Goal: Check status: Check status

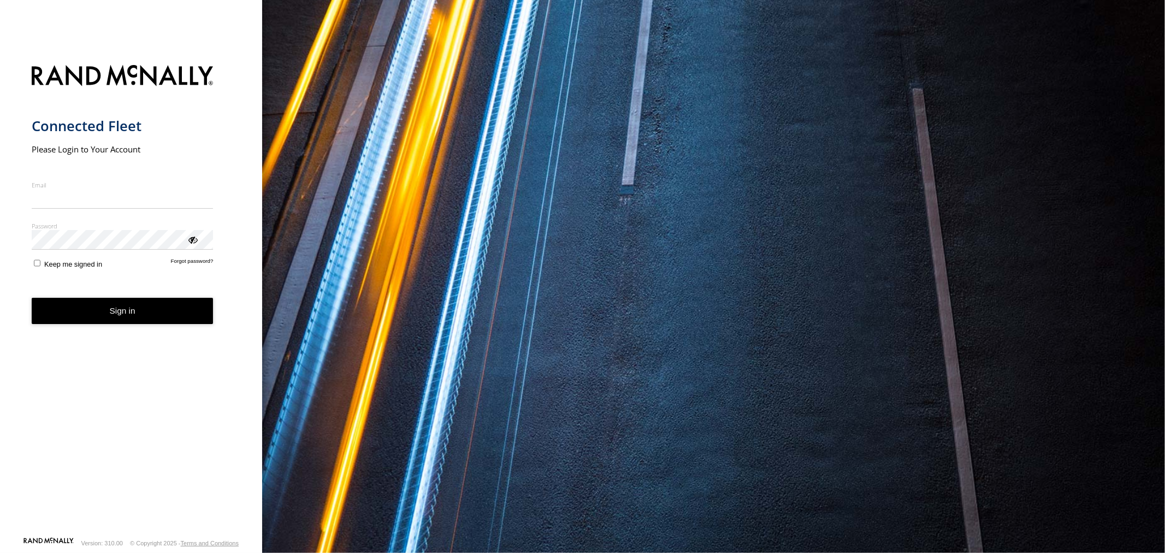
type input "**********"
click at [106, 319] on button "Sign in" at bounding box center [123, 311] width 182 height 27
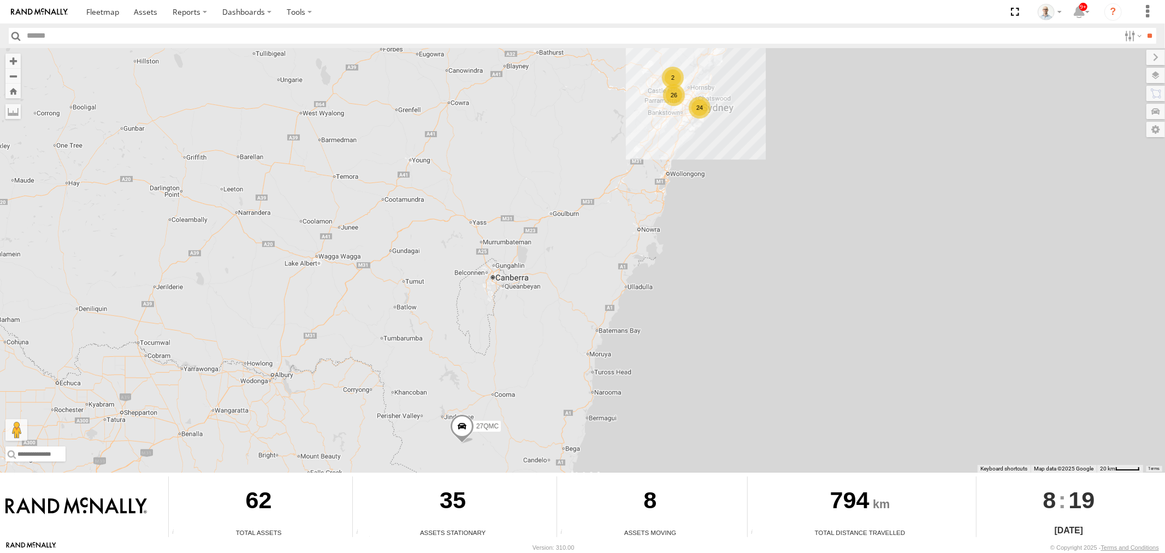
click at [700, 110] on div "24" at bounding box center [700, 108] width 22 height 22
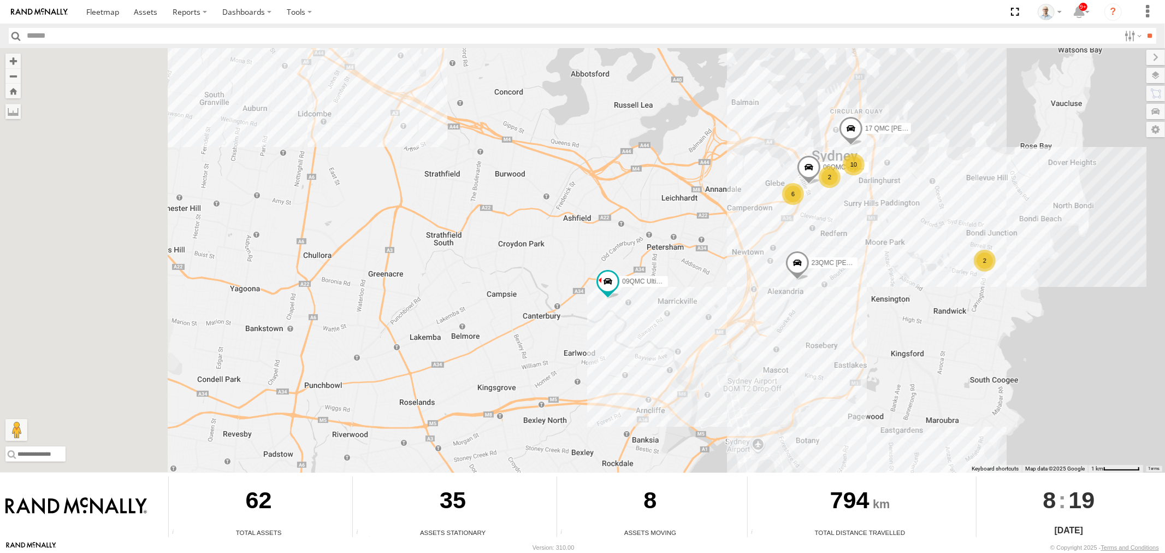
drag, startPoint x: 230, startPoint y: 304, endPoint x: 592, endPoint y: 262, distance: 364.4
click at [591, 263] on div "27QMC 09QMC Ultimo uber 23QMC Todd 17 QMC Andres 10 6 2 2 06QMC -Spare" at bounding box center [582, 260] width 1165 height 424
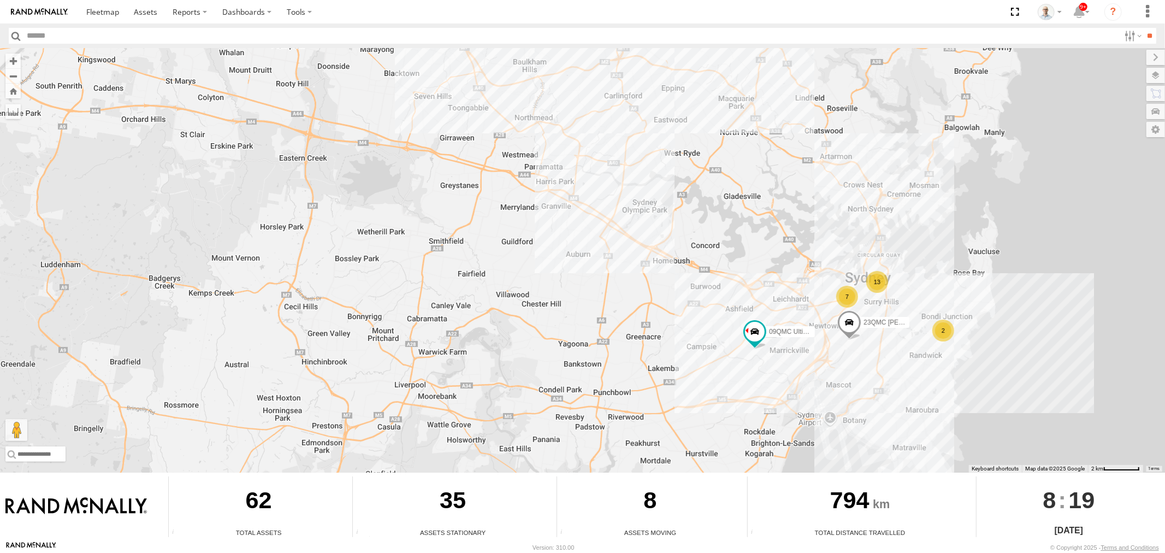
drag, startPoint x: 451, startPoint y: 257, endPoint x: 494, endPoint y: 356, distance: 107.6
click at [494, 356] on div "27QMC 09QMC Ultimo uber 23QMC Todd 13 7 2" at bounding box center [582, 260] width 1165 height 424
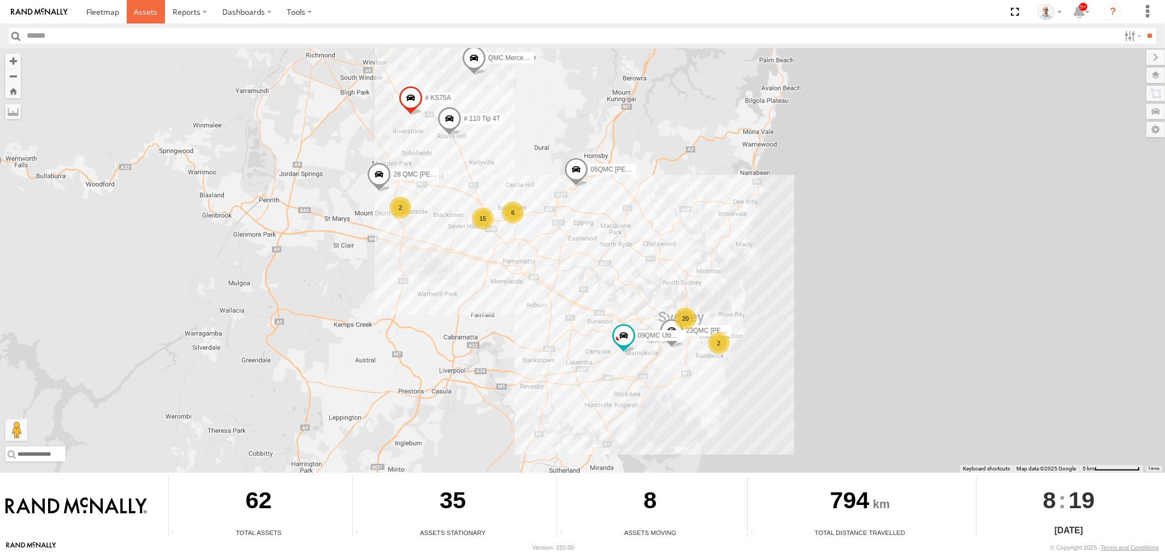
click at [142, 17] on link at bounding box center [146, 11] width 39 height 23
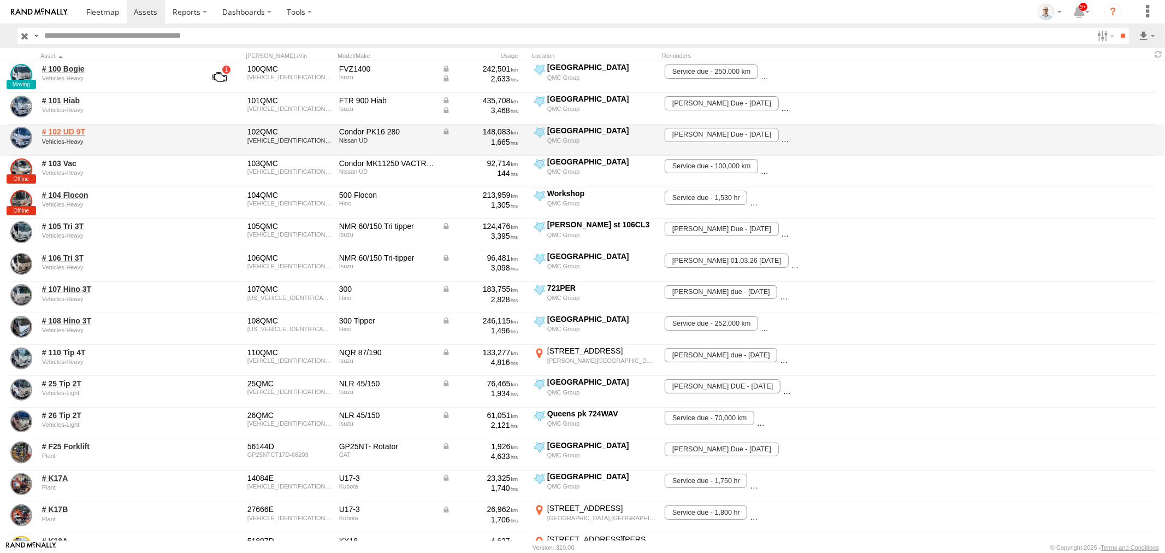
click at [64, 132] on link "# 102 UD 9T" at bounding box center [117, 132] width 150 height 10
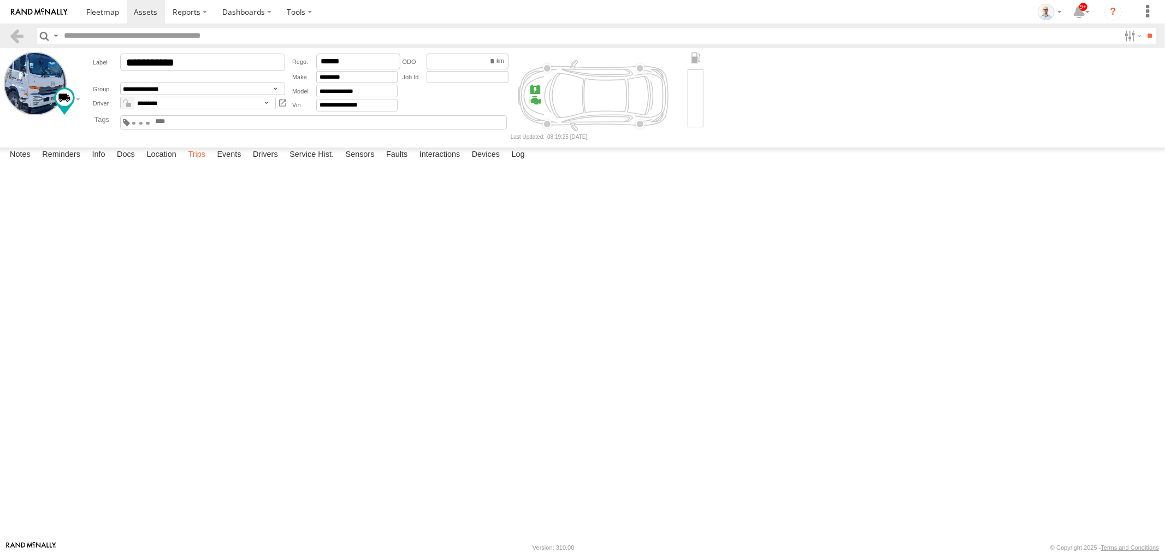
click at [202, 163] on label "Trips" at bounding box center [196, 154] width 28 height 15
click at [253, 17] on label "Dashboards" at bounding box center [247, 11] width 64 height 23
click at [257, 25] on link at bounding box center [254, 33] width 79 height 18
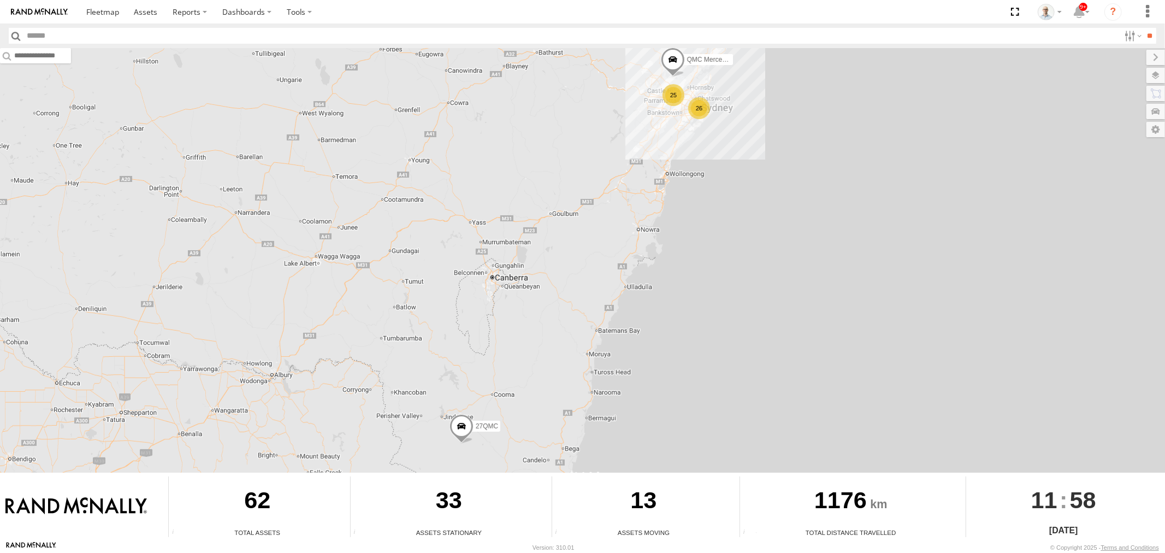
click at [697, 110] on div "26" at bounding box center [699, 108] width 22 height 22
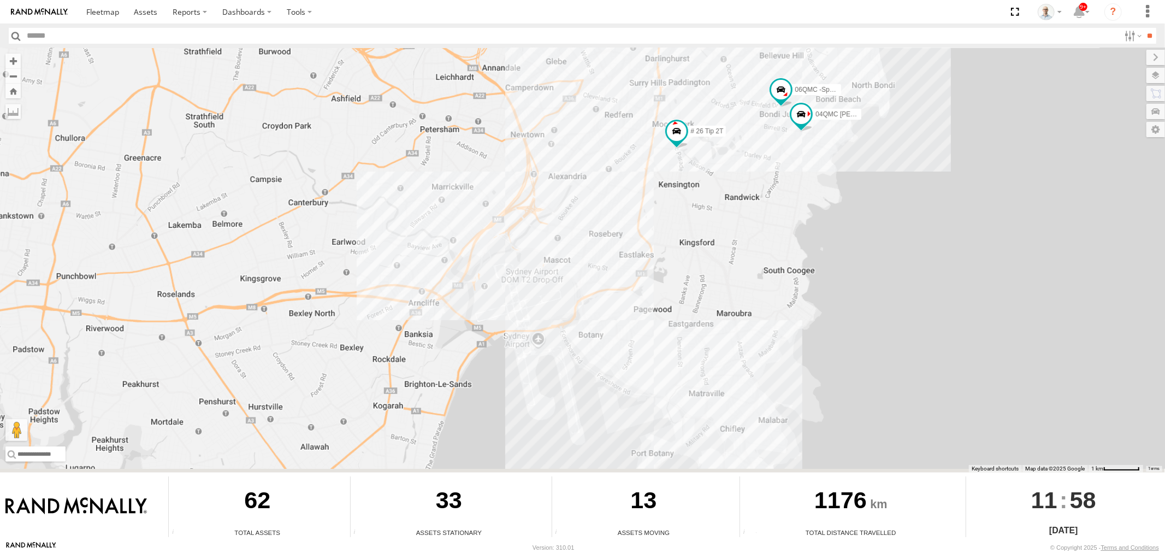
drag, startPoint x: 472, startPoint y: 419, endPoint x: 607, endPoint y: 195, distance: 261.6
click at [610, 166] on div "QMC Mercedes 27QMC # 26 Tip 2T 06QMC -Spare 04QMC Francesco # RTV900-1" at bounding box center [582, 260] width 1165 height 424
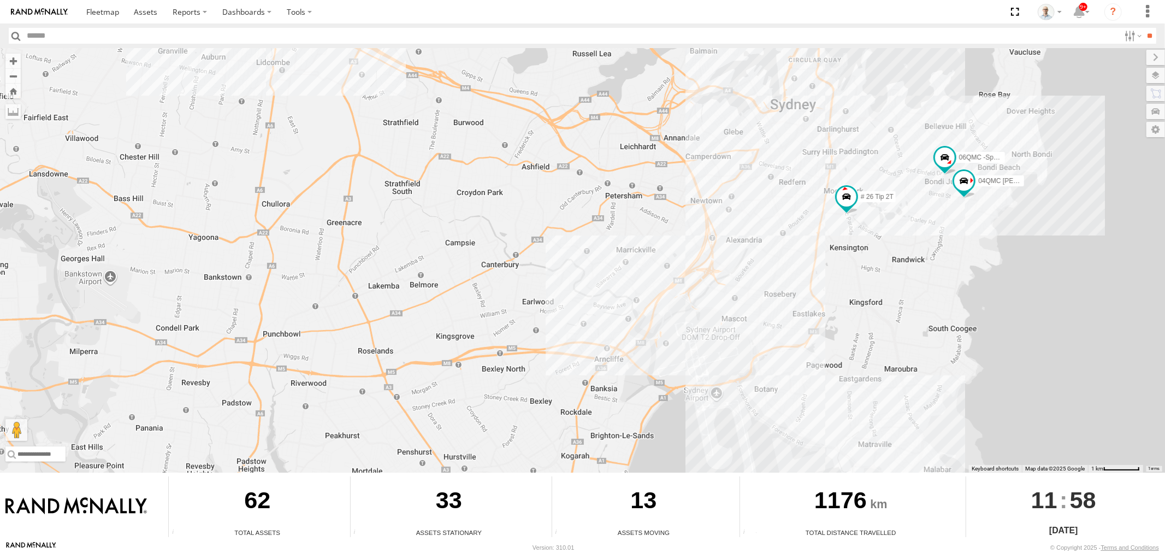
drag, startPoint x: 579, startPoint y: 291, endPoint x: 484, endPoint y: 402, distance: 146.4
click at [485, 404] on div "QMC Mercedes 27QMC # 26 Tip 2T 06QMC -Spare 04QMC Francesco" at bounding box center [582, 260] width 1165 height 424
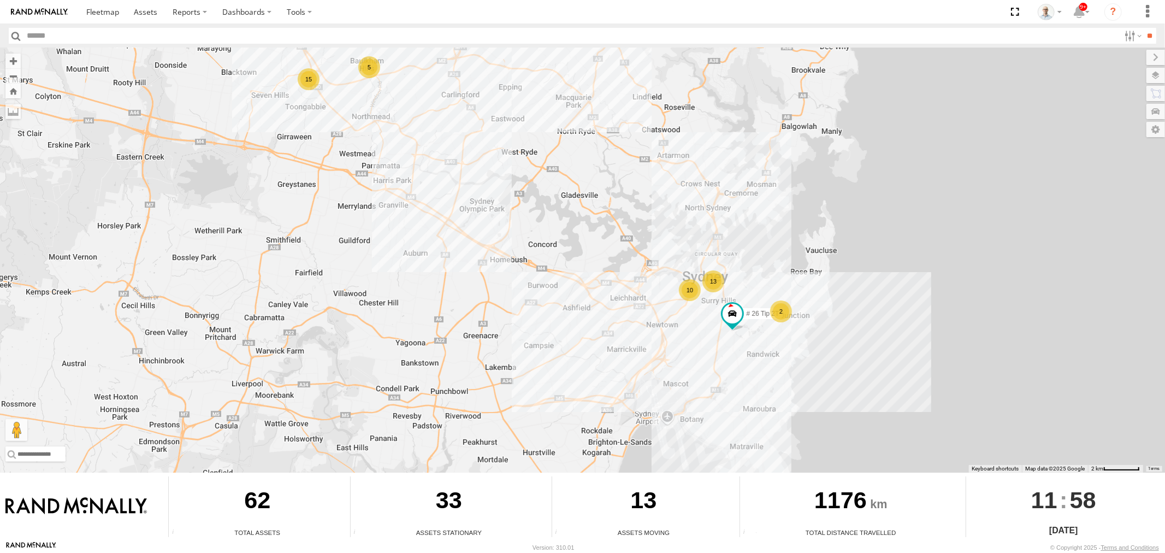
drag, startPoint x: 407, startPoint y: 287, endPoint x: 478, endPoint y: 321, distance: 78.9
click at [478, 321] on div "QMC Mercedes 27QMC # 26 Tip 2T 13 10 15 5 2" at bounding box center [582, 260] width 1165 height 424
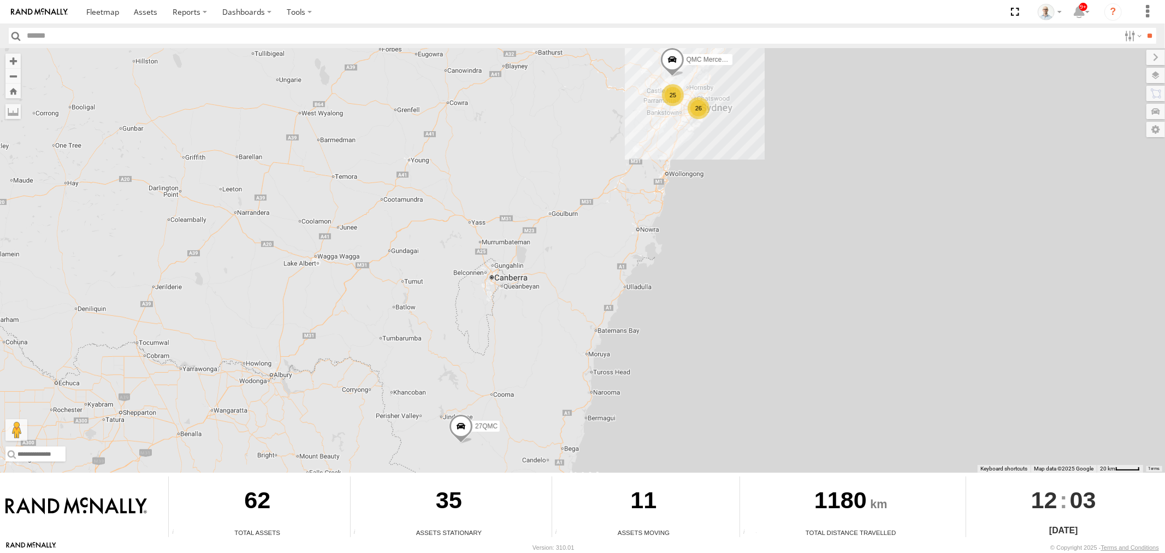
drag, startPoint x: 670, startPoint y: 98, endPoint x: 669, endPoint y: 107, distance: 8.8
click at [670, 98] on div "25" at bounding box center [673, 95] width 22 height 22
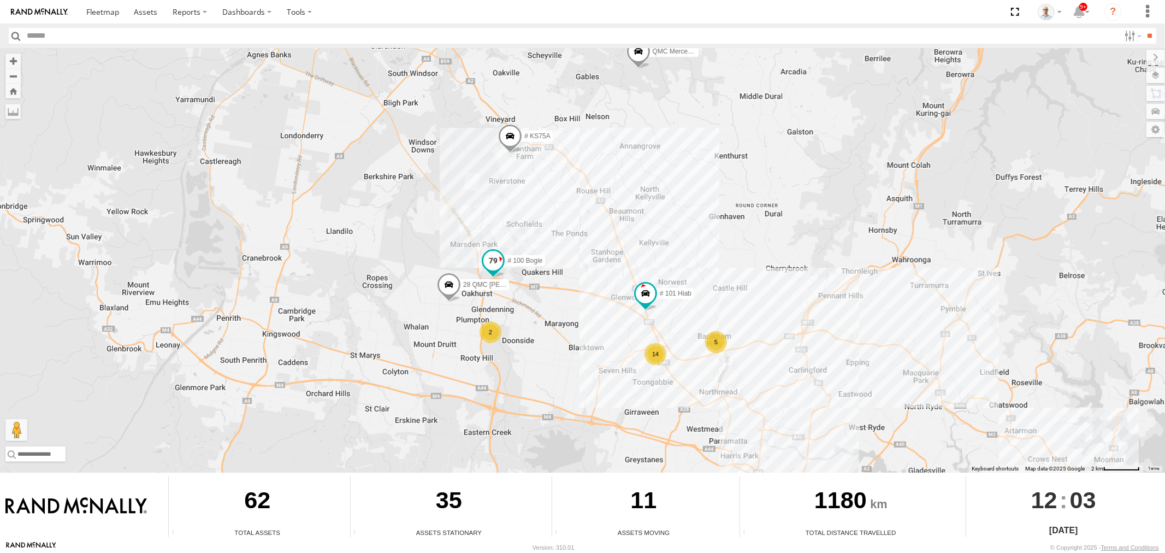
click at [496, 258] on span at bounding box center [493, 261] width 20 height 20
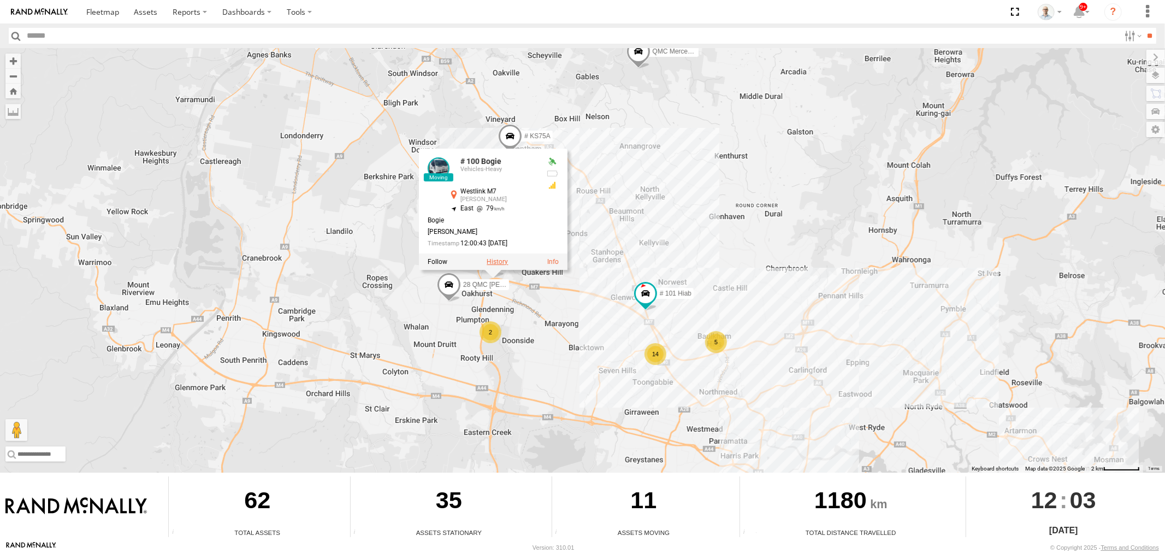
click at [490, 258] on label at bounding box center [497, 262] width 21 height 8
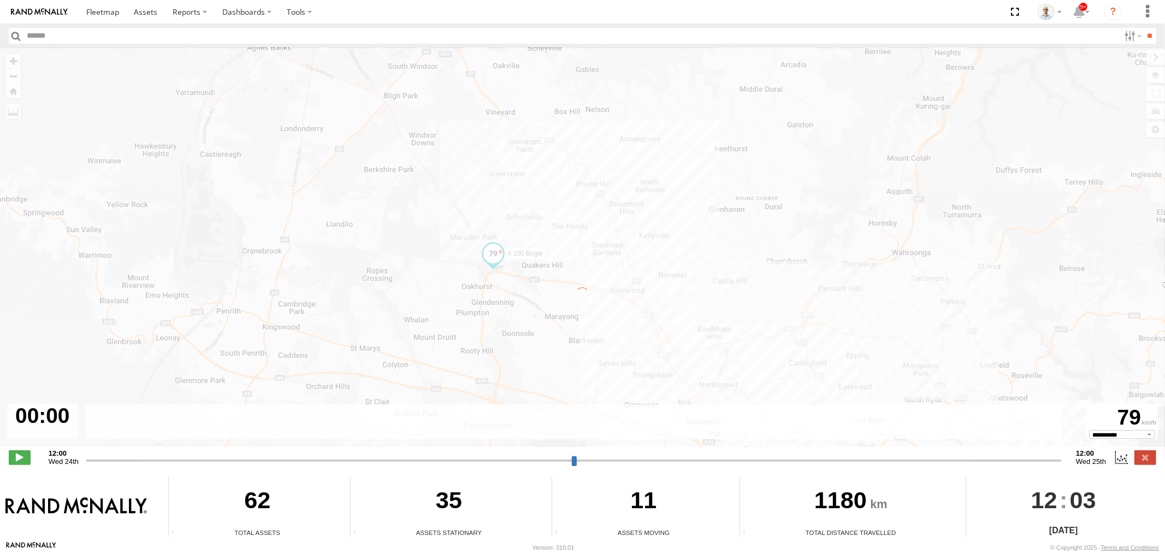
type input "**********"
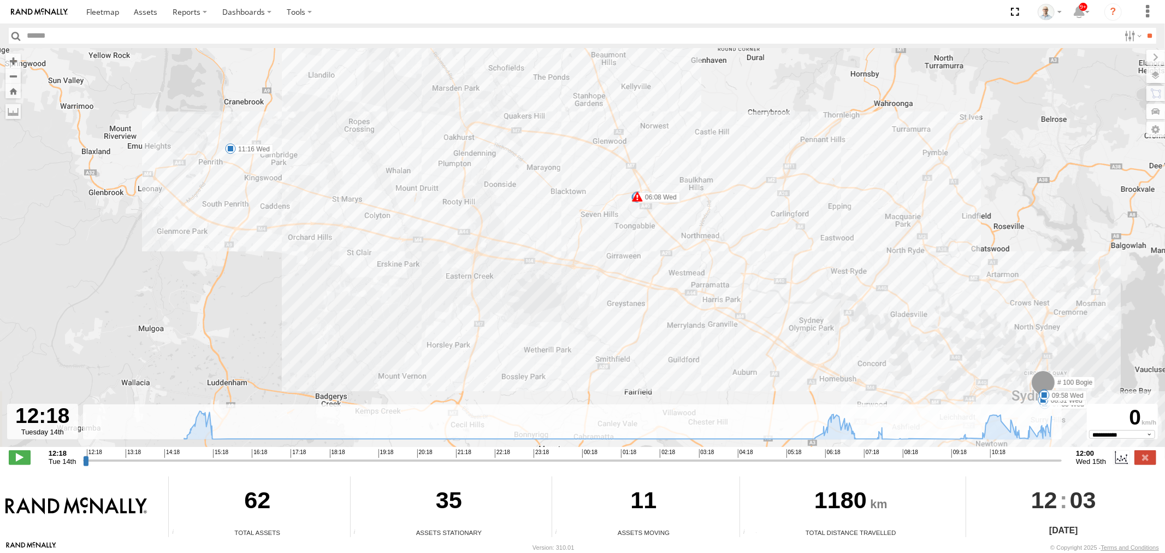
drag, startPoint x: 363, startPoint y: 204, endPoint x: 447, endPoint y: 215, distance: 84.8
click at [447, 215] on div "# 100 Bogie 15:22 Tue 15:42 Tue 06:08 Wed 06:08 Wed 06:13 Wed 07:14 Wed 07:55 W…" at bounding box center [582, 253] width 1165 height 410
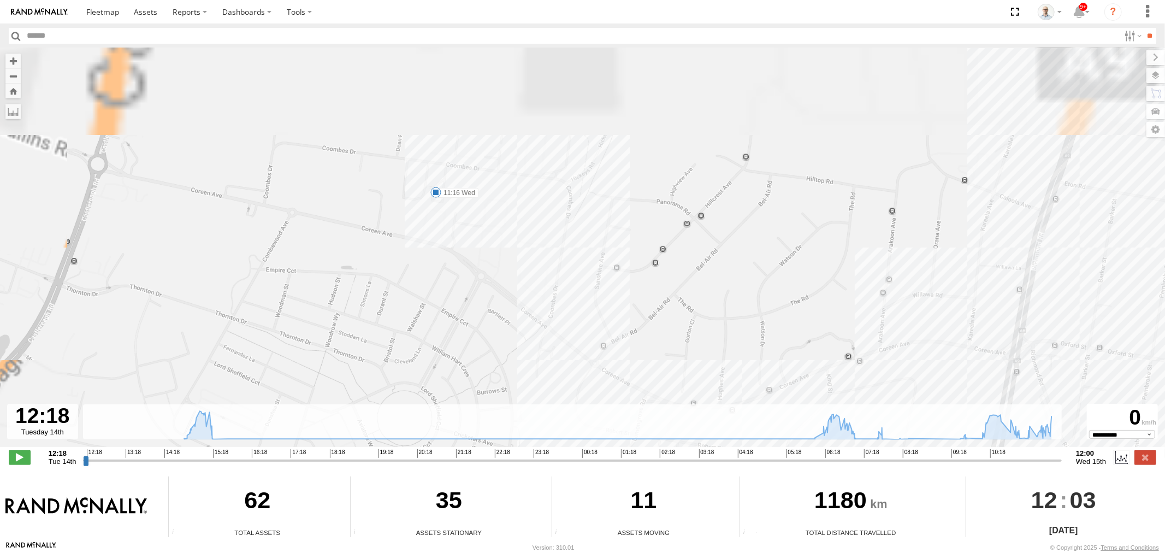
drag, startPoint x: 268, startPoint y: 115, endPoint x: 373, endPoint y: 238, distance: 161.9
click at [334, 250] on div "# 100 Bogie 15:22 Tue 15:42 Tue 06:08 Wed 06:08 Wed 06:13 Wed 07:14 Wed 07:55 W…" at bounding box center [582, 253] width 1165 height 410
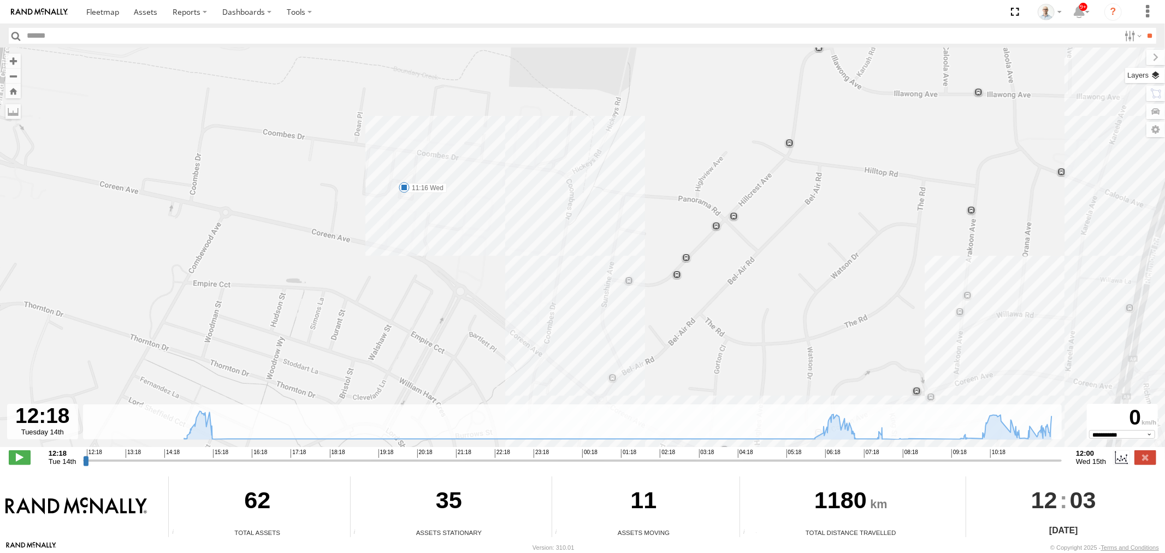
click at [1156, 72] on label at bounding box center [1145, 75] width 40 height 15
click at [0, 0] on span "Mainroads ([GEOGRAPHIC_DATA])" at bounding box center [0, 0] width 0 height 0
click at [0, 0] on span "Basemaps" at bounding box center [0, 0] width 0 height 0
click at [0, 0] on span "Satellite + Roadmap" at bounding box center [0, 0] width 0 height 0
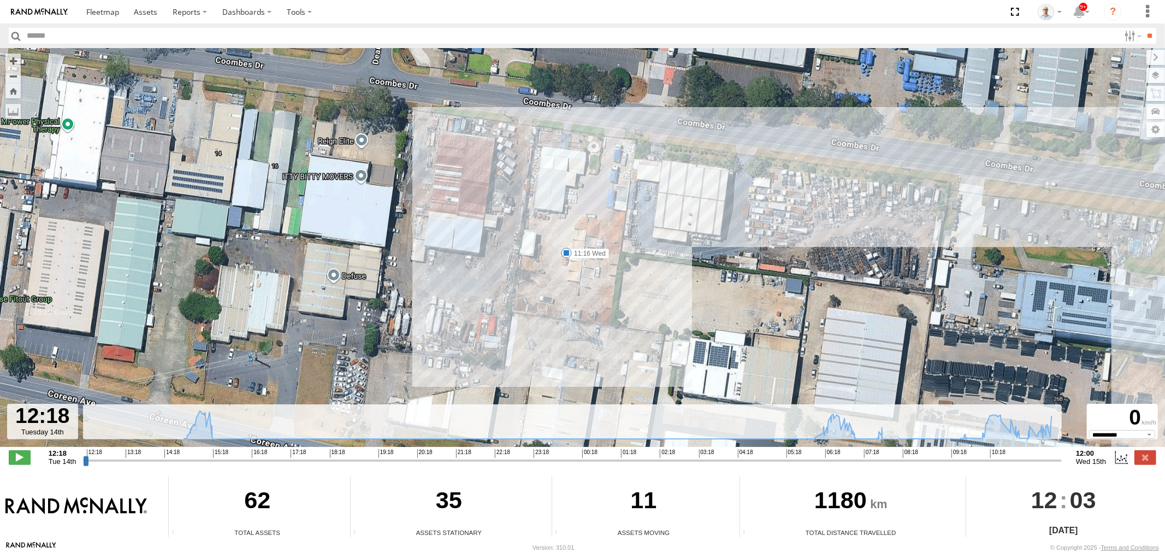
drag, startPoint x: 654, startPoint y: 236, endPoint x: 643, endPoint y: 288, distance: 53.0
click at [652, 286] on div "# 100 Bogie 15:22 Tue 15:42 Tue 06:08 Wed 06:08 Wed 06:13 Wed 07:14 Wed 07:55 W…" at bounding box center [582, 253] width 1165 height 410
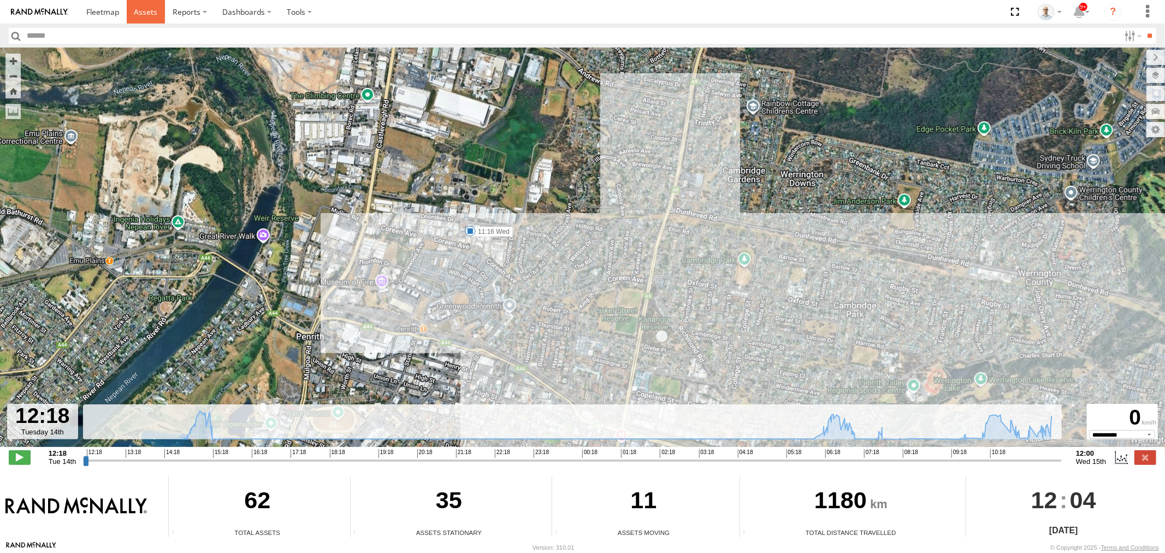
click at [143, 10] on span at bounding box center [145, 12] width 23 height 10
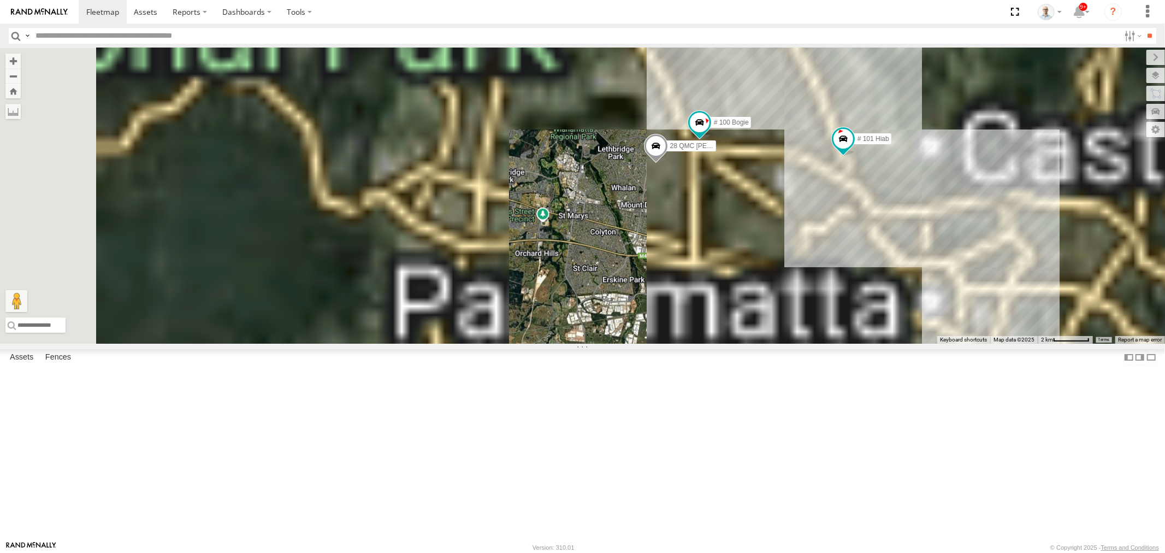
drag, startPoint x: 946, startPoint y: 195, endPoint x: 873, endPoint y: 341, distance: 163.6
click at [873, 341] on div "QMC Mercedes 27QMC # KS75A 28 QMC Nathan # 100 Bogie # 101 Hiab" at bounding box center [582, 195] width 1165 height 295
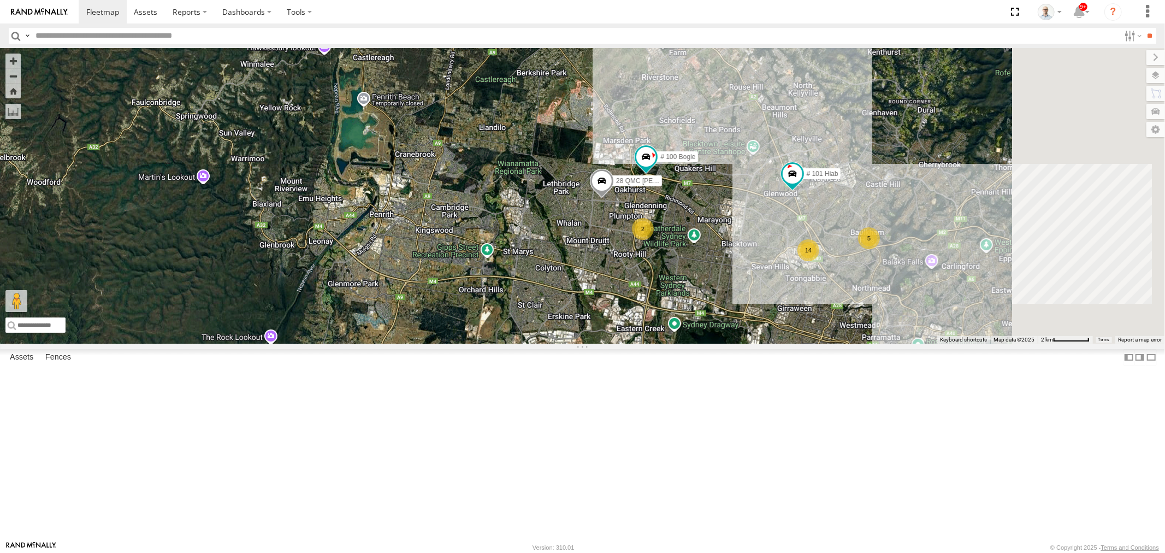
drag, startPoint x: 761, startPoint y: 292, endPoint x: 723, endPoint y: 312, distance: 43.5
click at [723, 312] on div "QMC Mercedes 27QMC # KS75A 28 QMC Nathan # 100 Bogie # 101 Hiab 14 5 2" at bounding box center [582, 195] width 1165 height 295
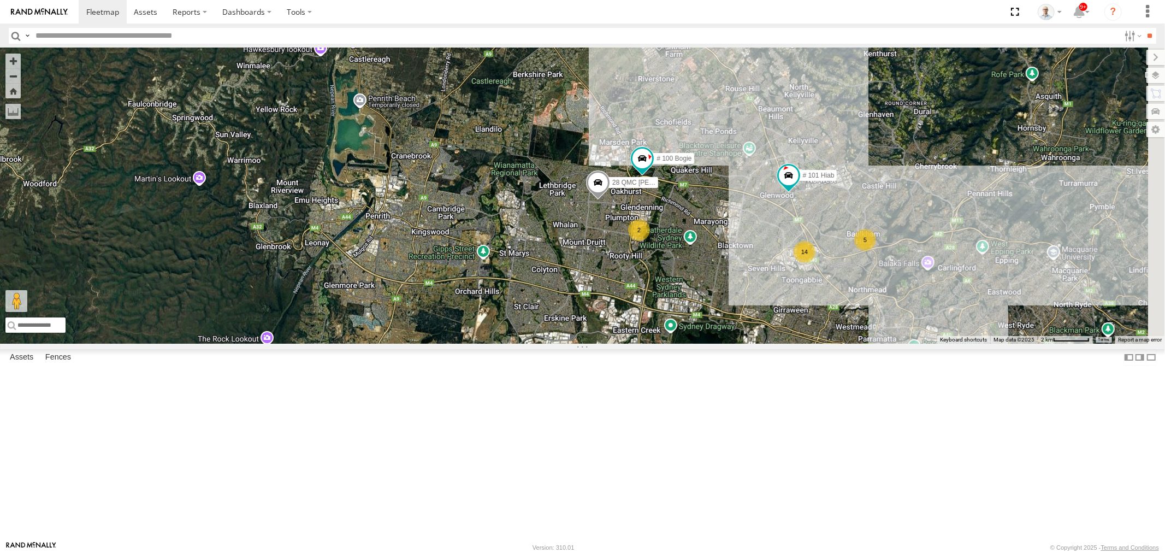
drag, startPoint x: 564, startPoint y: 356, endPoint x: 584, endPoint y: 355, distance: 20.2
click at [583, 344] on div "QMC Mercedes 27QMC # KS75A 28 QMC Nathan # 100 Bogie # 101 Hiab 14 5 2" at bounding box center [582, 195] width 1165 height 295
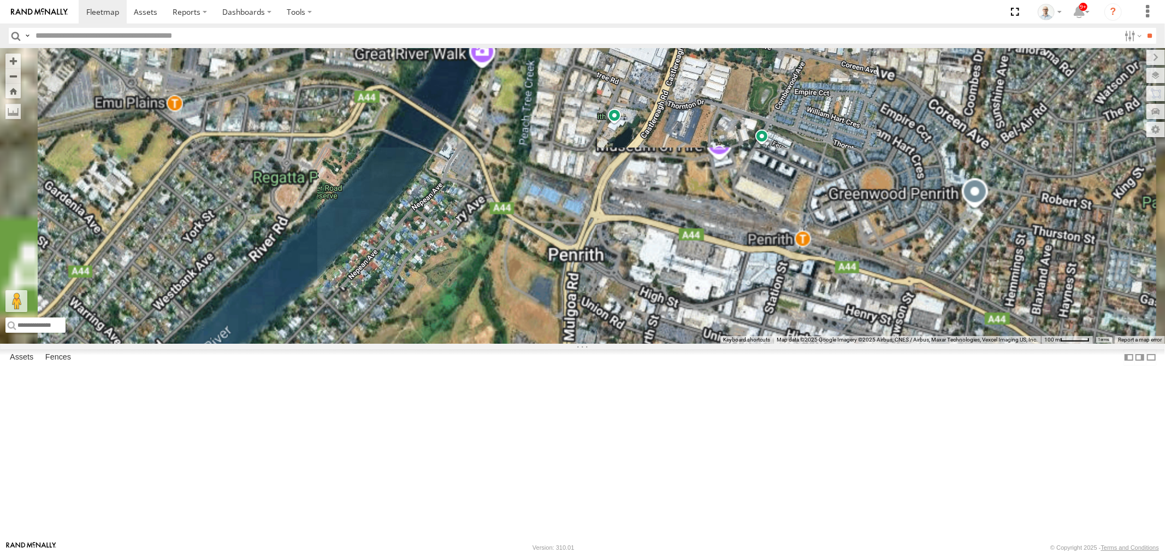
drag, startPoint x: 512, startPoint y: 379, endPoint x: 707, endPoint y: 250, distance: 234.0
click at [703, 252] on div "QMC Mercedes 27QMC # KS75A 28 QMC Nathan # 100 Bogie # 101 Hiab" at bounding box center [582, 195] width 1165 height 295
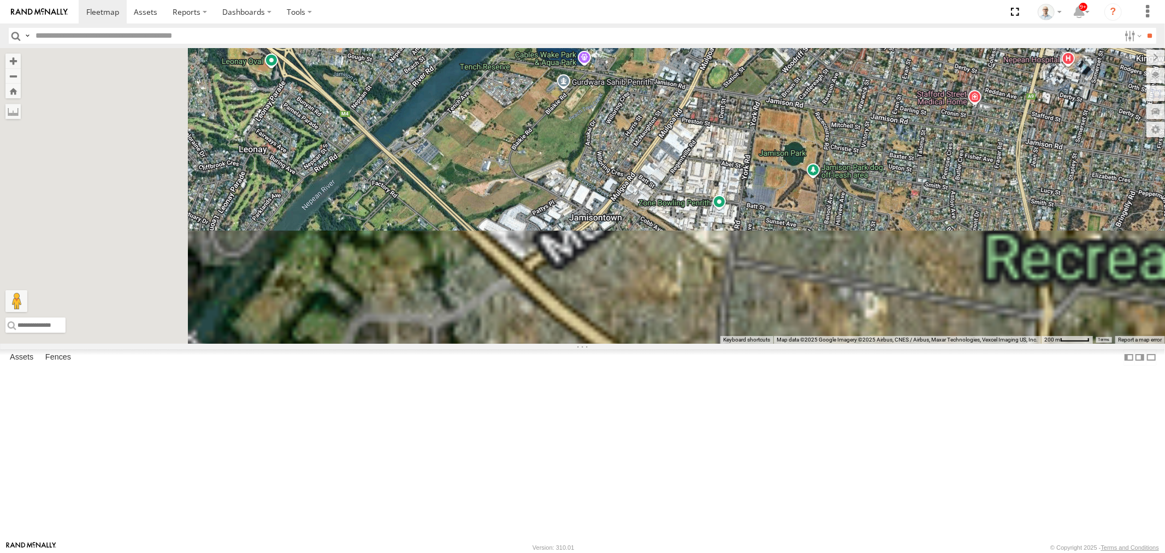
drag, startPoint x: 733, startPoint y: 300, endPoint x: 802, endPoint y: 171, distance: 145.8
click at [802, 171] on div "QMC Mercedes 27QMC # KS75A 28 QMC Nathan # 100 Bogie # 101 Hiab" at bounding box center [582, 195] width 1165 height 295
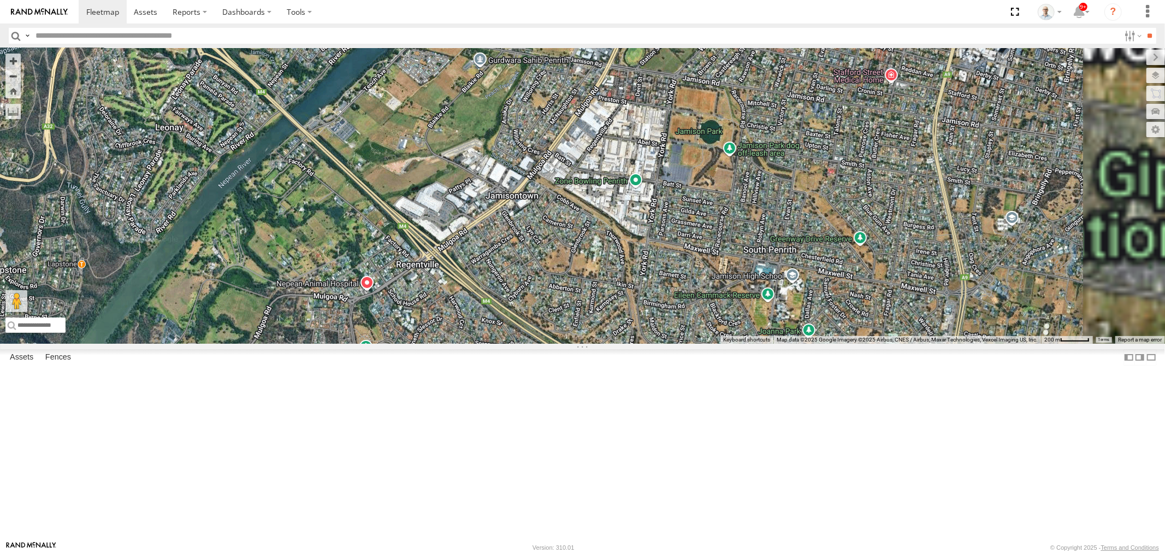
drag, startPoint x: 842, startPoint y: 357, endPoint x: 732, endPoint y: 321, distance: 115.7
click at [753, 333] on div "QMC Mercedes 27QMC # KS75A 28 QMC Nathan # 100 Bogie # 101 Hiab" at bounding box center [582, 195] width 1165 height 295
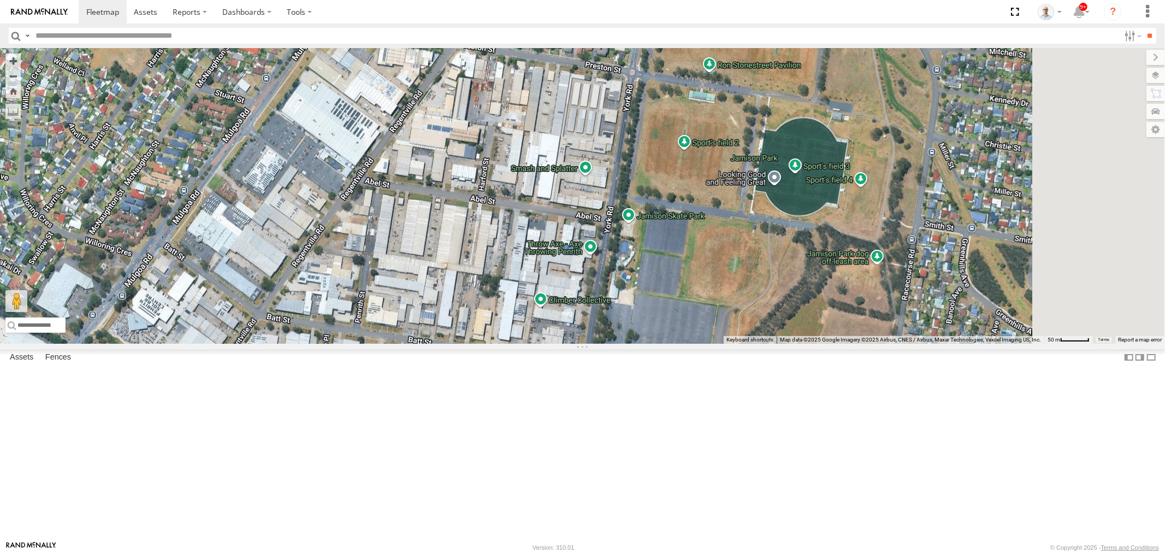
drag, startPoint x: 690, startPoint y: 257, endPoint x: 581, endPoint y: 389, distance: 171.5
click at [581, 344] on div "QMC Mercedes 27QMC # KS75A 28 QMC Nathan # 100 Bogie # 101 Hiab" at bounding box center [582, 195] width 1165 height 295
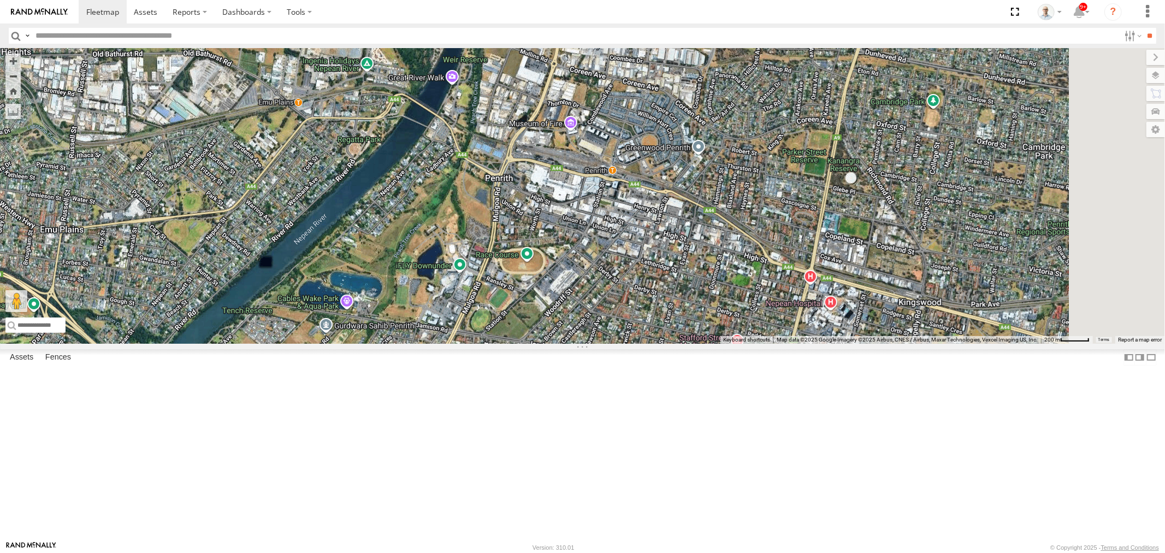
drag, startPoint x: 752, startPoint y: 253, endPoint x: 682, endPoint y: 306, distance: 88.1
click at [667, 344] on div "QMC Mercedes 27QMC # KS75A 28 QMC Nathan # 100 Bogie # 101 Hiab" at bounding box center [582, 195] width 1165 height 295
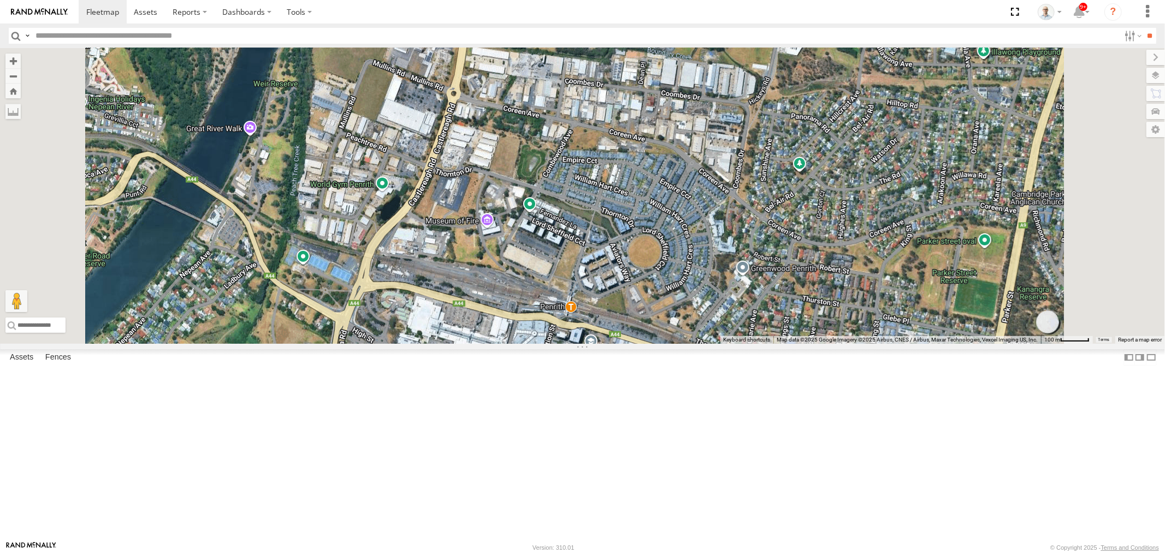
drag, startPoint x: 837, startPoint y: 151, endPoint x: 791, endPoint y: 227, distance: 89.0
click at [791, 227] on div "QMC Mercedes 27QMC # KS75A 28 QMC Nathan # 100 Bogie # 101 Hiab" at bounding box center [582, 195] width 1165 height 295
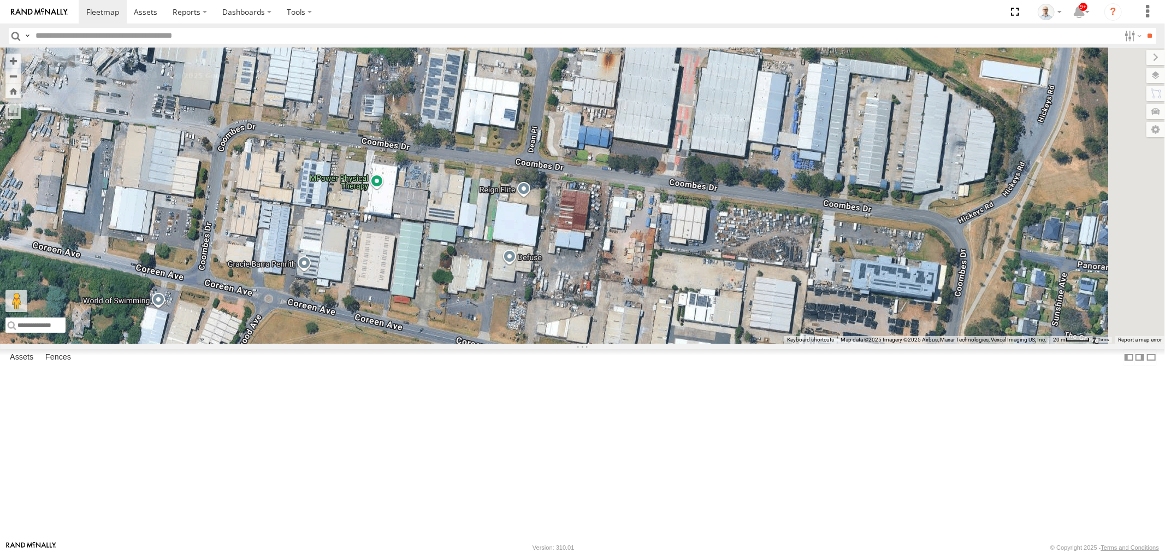
drag, startPoint x: 815, startPoint y: 339, endPoint x: 674, endPoint y: 323, distance: 141.7
click at [725, 331] on div "QMC Mercedes 27QMC # KS75A 28 QMC Nathan # 100 Bogie # 101 Hiab" at bounding box center [582, 195] width 1165 height 295
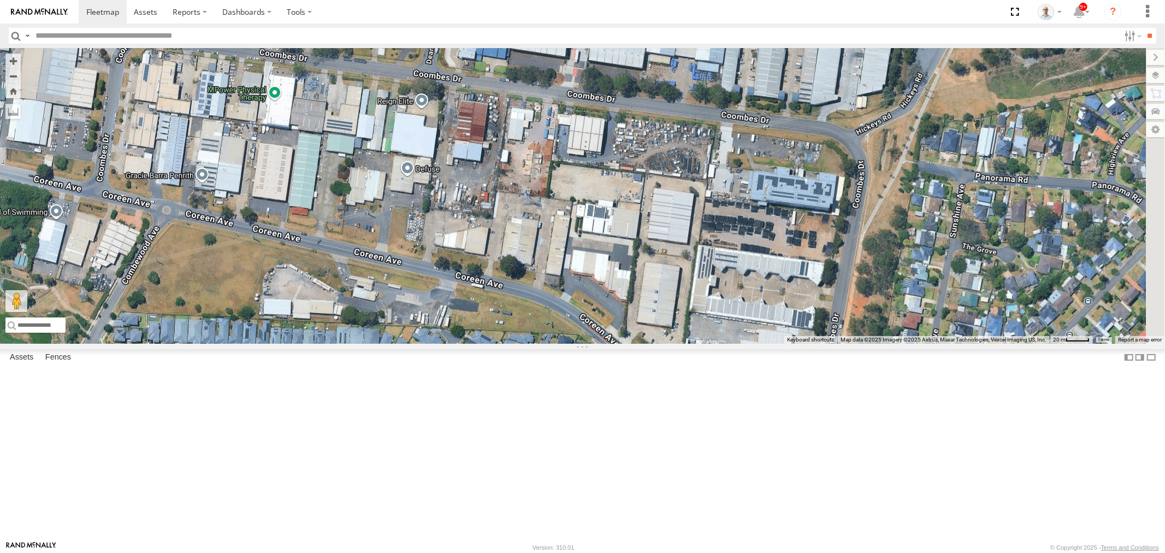
drag, startPoint x: 700, startPoint y: 356, endPoint x: 652, endPoint y: 273, distance: 95.4
click at [652, 273] on div "QMC Mercedes 27QMC # KS75A 28 QMC Nathan # 100 Bogie # 101 Hiab" at bounding box center [582, 195] width 1165 height 295
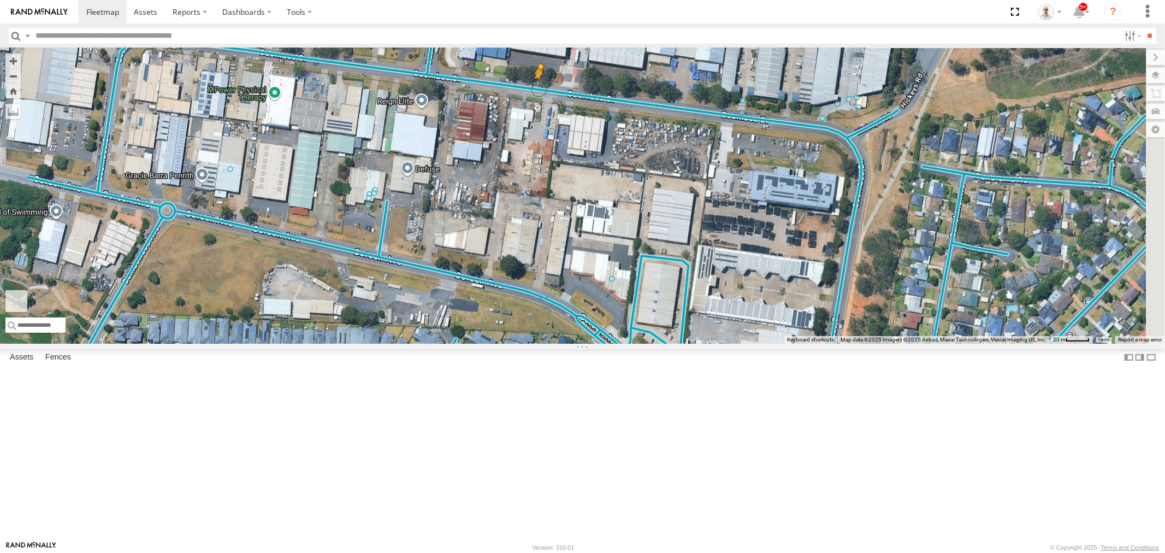
drag, startPoint x: 293, startPoint y: 496, endPoint x: 676, endPoint y: 188, distance: 491.3
click at [676, 188] on div "QMC Mercedes 27QMC # KS75A 28 QMC Nathan # 100 Bogie # 101 Hiab To activate dra…" at bounding box center [582, 195] width 1165 height 295
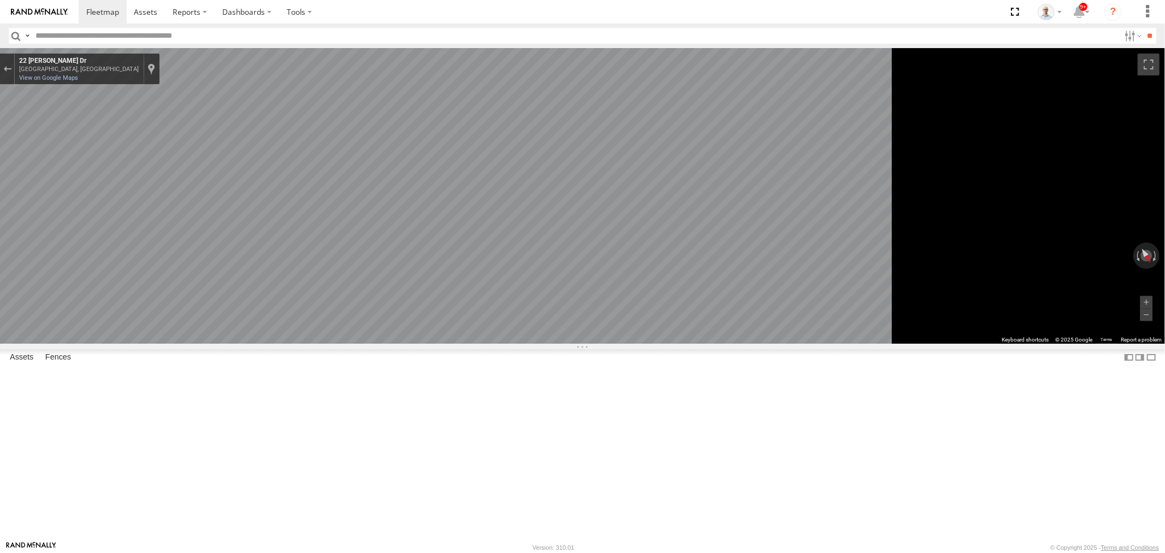
click at [444, 405] on icon "Go East, Coombes Dr" at bounding box center [408, 403] width 72 height 28
click at [151, 13] on span at bounding box center [145, 12] width 23 height 10
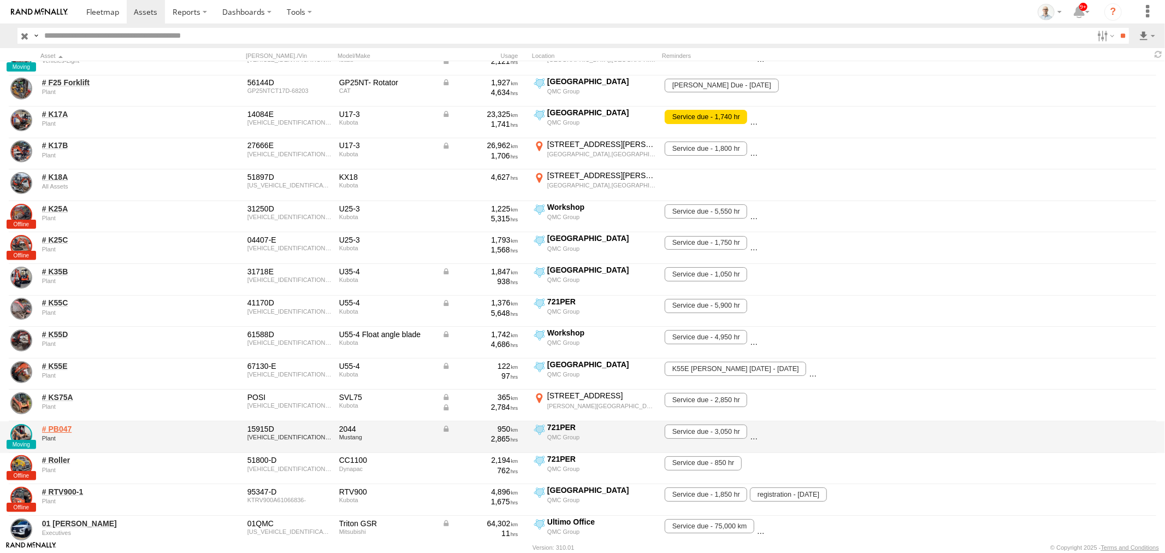
scroll to position [485, 0]
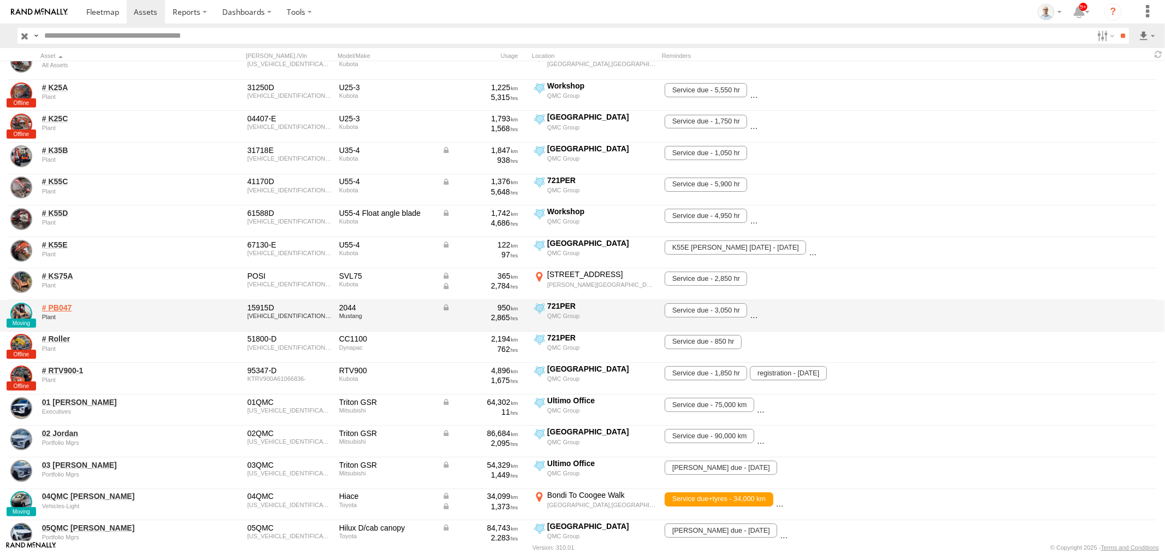
click at [62, 304] on link "# PB047" at bounding box center [117, 308] width 150 height 10
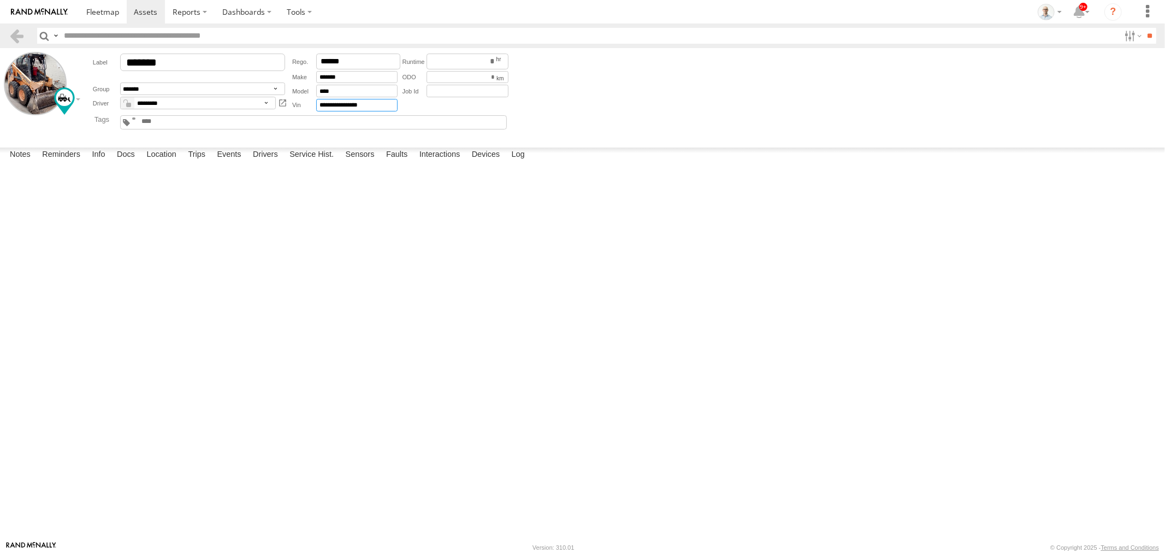
drag, startPoint x: 380, startPoint y: 104, endPoint x: 363, endPoint y: 100, distance: 17.0
click at [363, 100] on input "**********" at bounding box center [356, 105] width 81 height 13
drag, startPoint x: 359, startPoint y: 107, endPoint x: 381, endPoint y: 106, distance: 21.9
click at [381, 106] on input "**********" at bounding box center [356, 105] width 81 height 13
click at [220, 13] on label "Dashboards" at bounding box center [247, 11] width 64 height 23
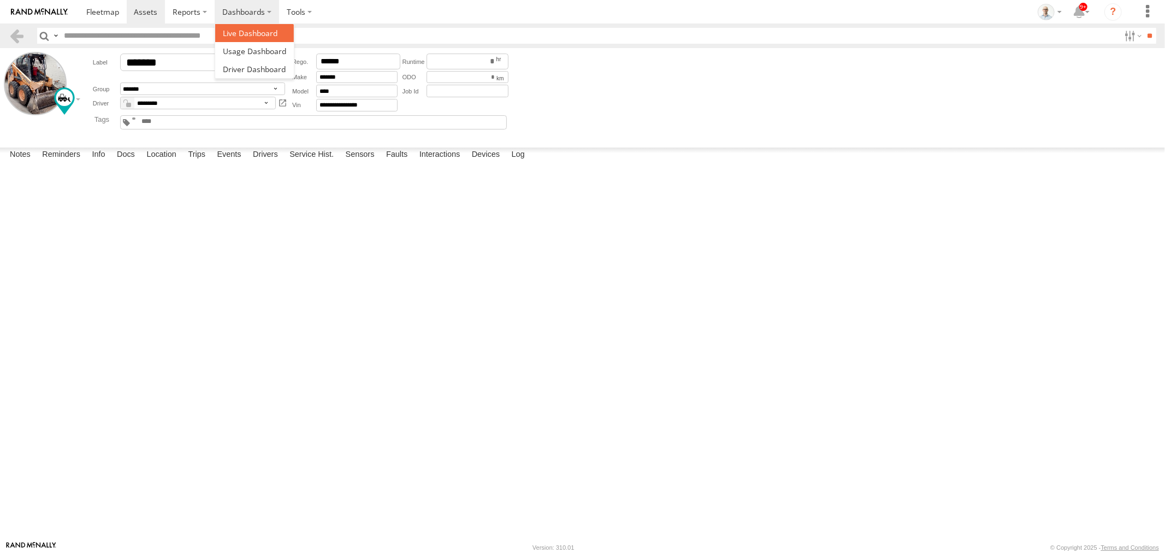
click at [237, 33] on span at bounding box center [250, 33] width 55 height 10
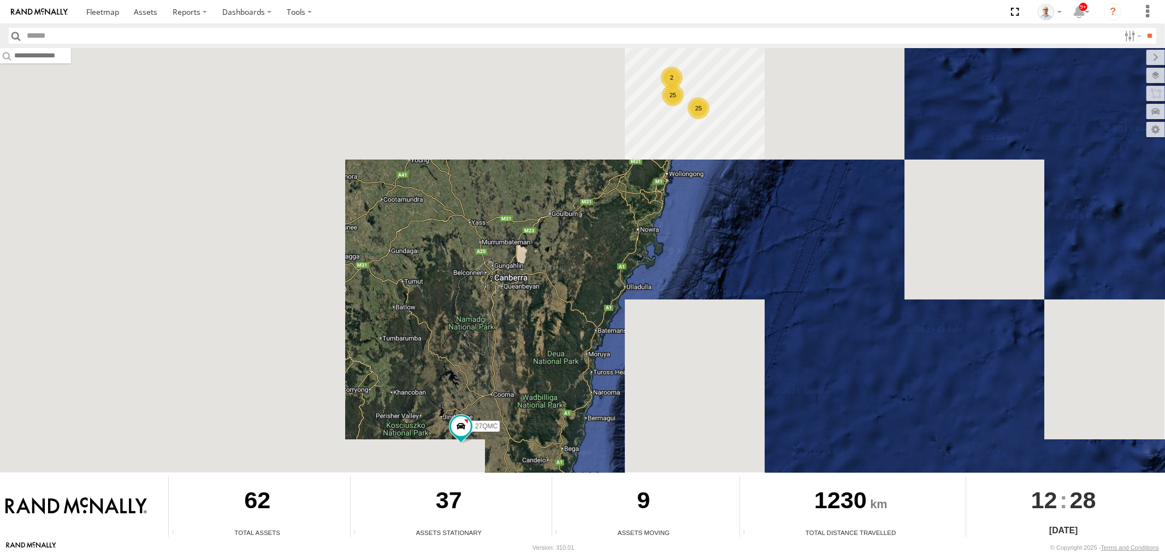
click at [679, 93] on div "25" at bounding box center [673, 95] width 22 height 22
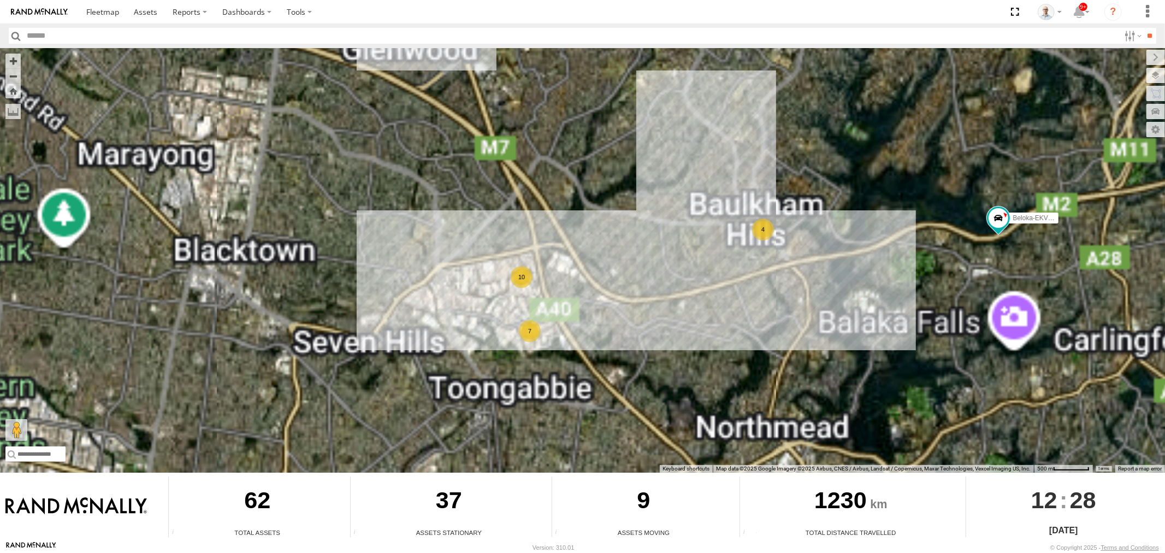
drag, startPoint x: 658, startPoint y: 358, endPoint x: 648, endPoint y: 372, distance: 17.7
click at [648, 372] on div "27QMC Beloka-EKV93V Beloka-CHV61N QMC Mercedes 28 QMC Nathan 10 7 4" at bounding box center [582, 260] width 1165 height 424
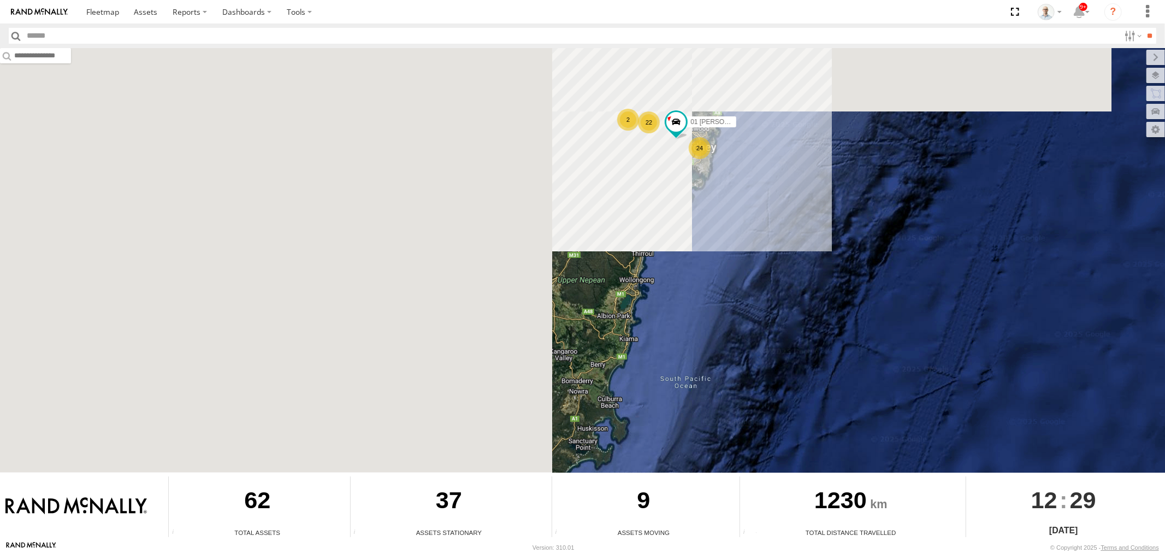
drag, startPoint x: 665, startPoint y: 90, endPoint x: 664, endPoint y: 179, distance: 88.5
click at [664, 179] on div "27QMC 24 22 01 [PERSON_NAME] 2" at bounding box center [582, 260] width 1165 height 424
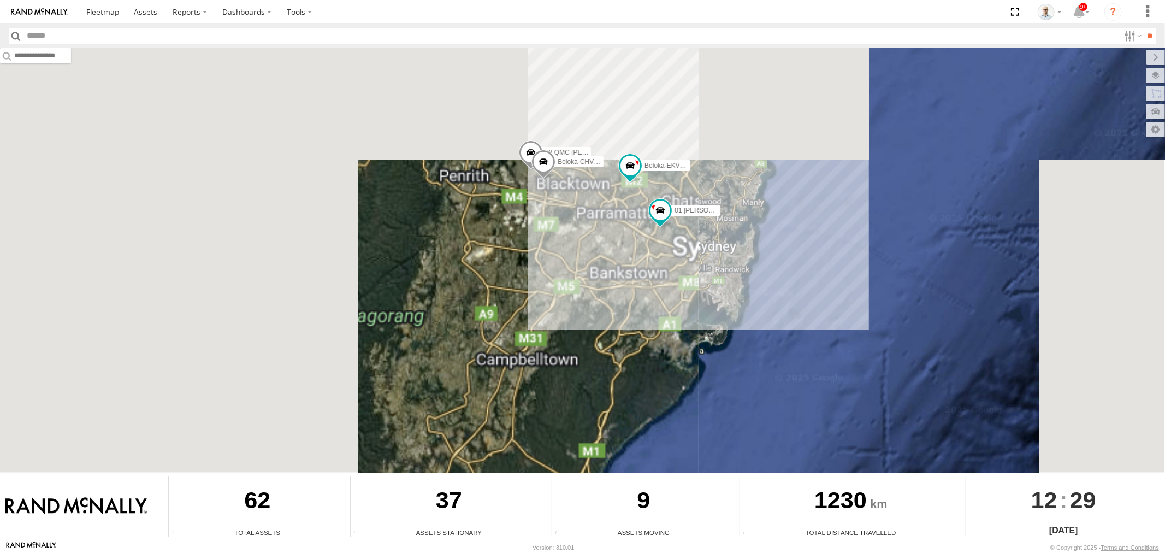
drag, startPoint x: 603, startPoint y: 197, endPoint x: 612, endPoint y: 227, distance: 31.8
click at [613, 227] on div "27QMC 01 [PERSON_NAME]-EKV93V Beloka-CHV61N 28 QMC [PERSON_NAME]" at bounding box center [582, 260] width 1165 height 424
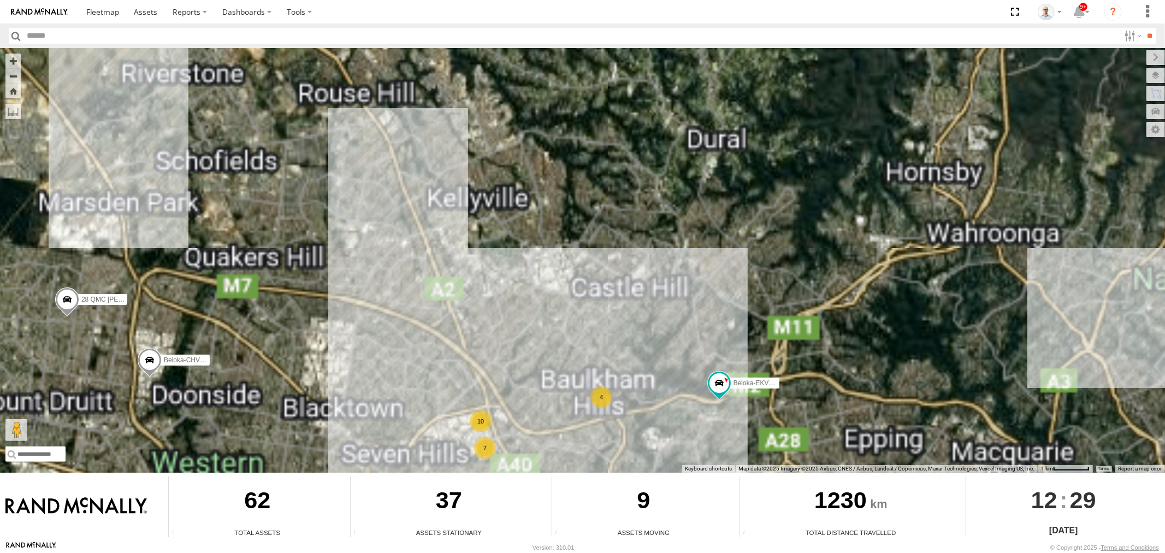
drag, startPoint x: 552, startPoint y: 295, endPoint x: 663, endPoint y: 214, distance: 137.2
click at [656, 216] on div "27QMC 01 Lyndon QMC Mercedes Beloka-EKV93V Beloka-CHV61N 28 QMC Nathan 10 7 4" at bounding box center [582, 260] width 1165 height 424
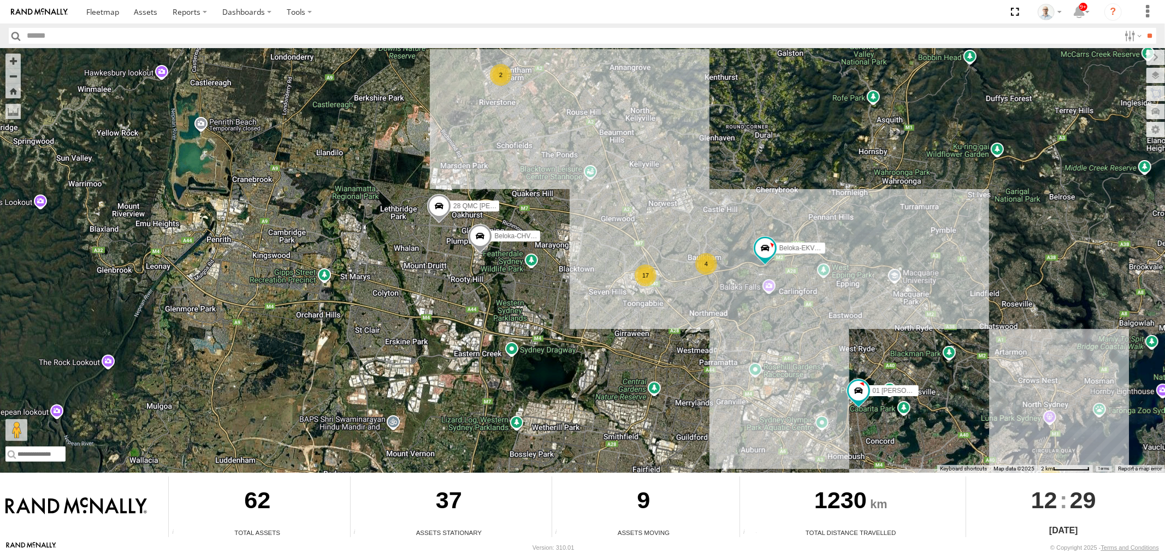
click at [650, 277] on div "17" at bounding box center [646, 275] width 22 height 22
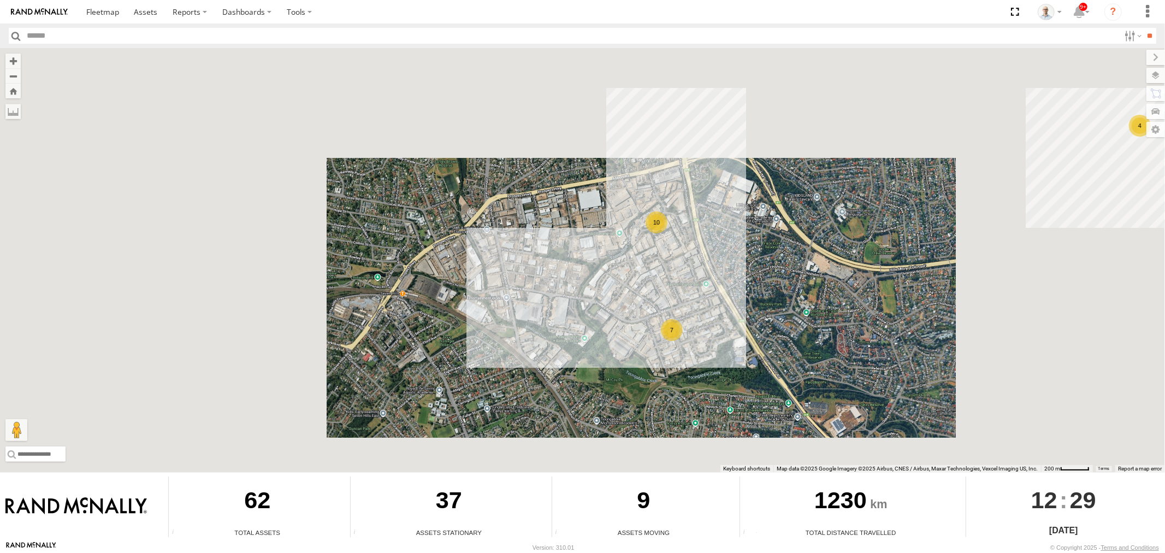
drag, startPoint x: 565, startPoint y: 193, endPoint x: 647, endPoint y: 239, distance: 94.2
click at [641, 236] on div "27QMC 01 Lyndon QMC Mercedes Beloka-EKV93V Beloka-CHV61N 28 QMC Nathan 10 7 4" at bounding box center [582, 260] width 1165 height 424
